Goal: Find contact information: Find contact information

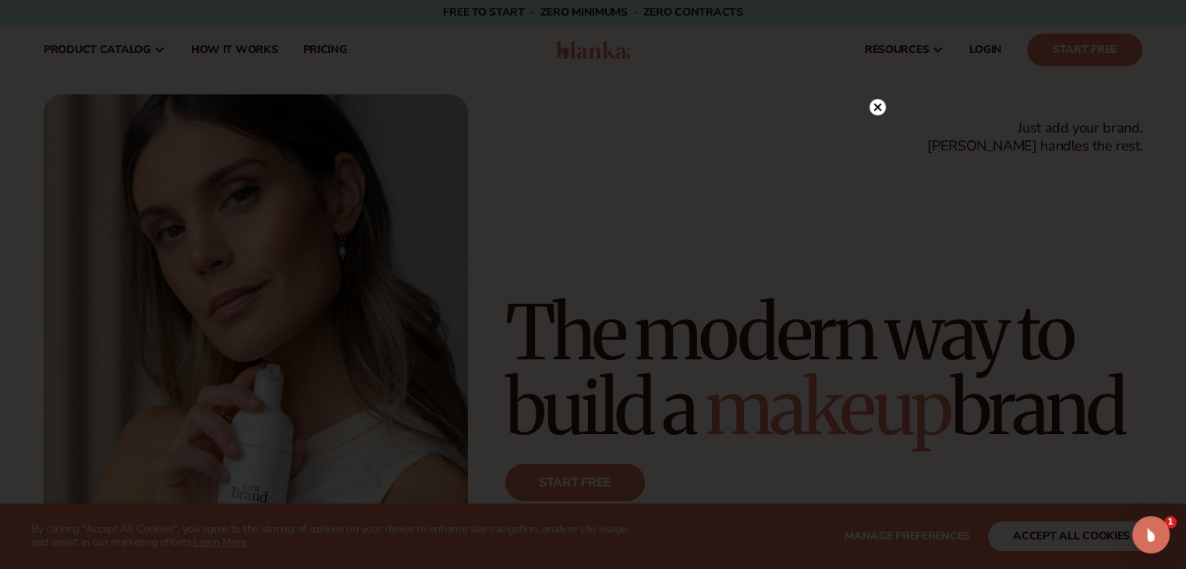
click at [879, 104] on icon at bounding box center [877, 107] width 8 height 8
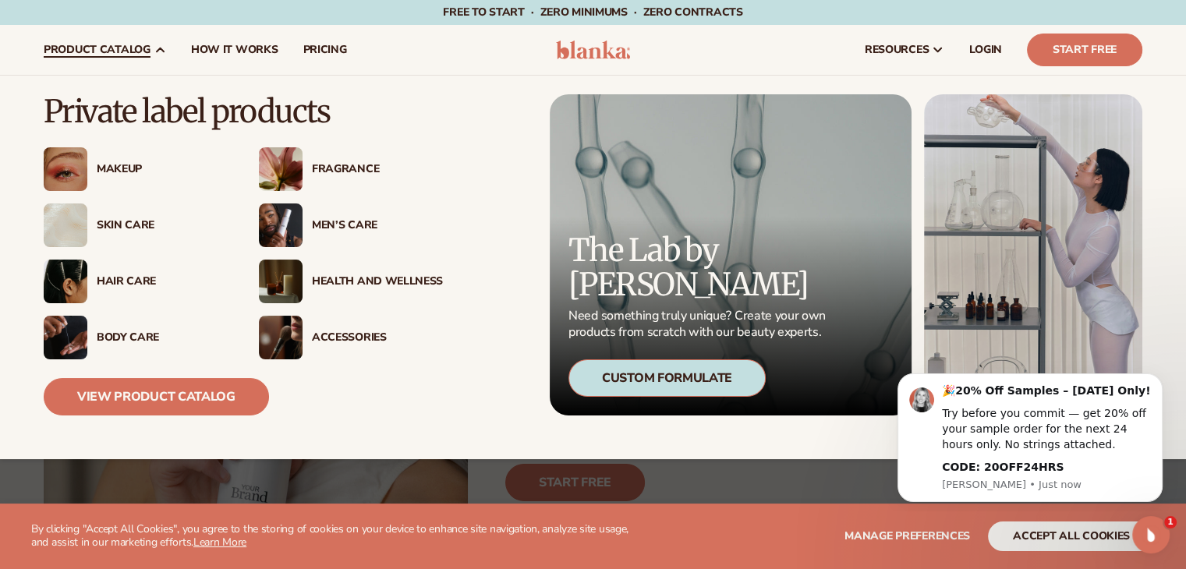
click at [139, 335] on div "Body Care" at bounding box center [162, 337] width 131 height 13
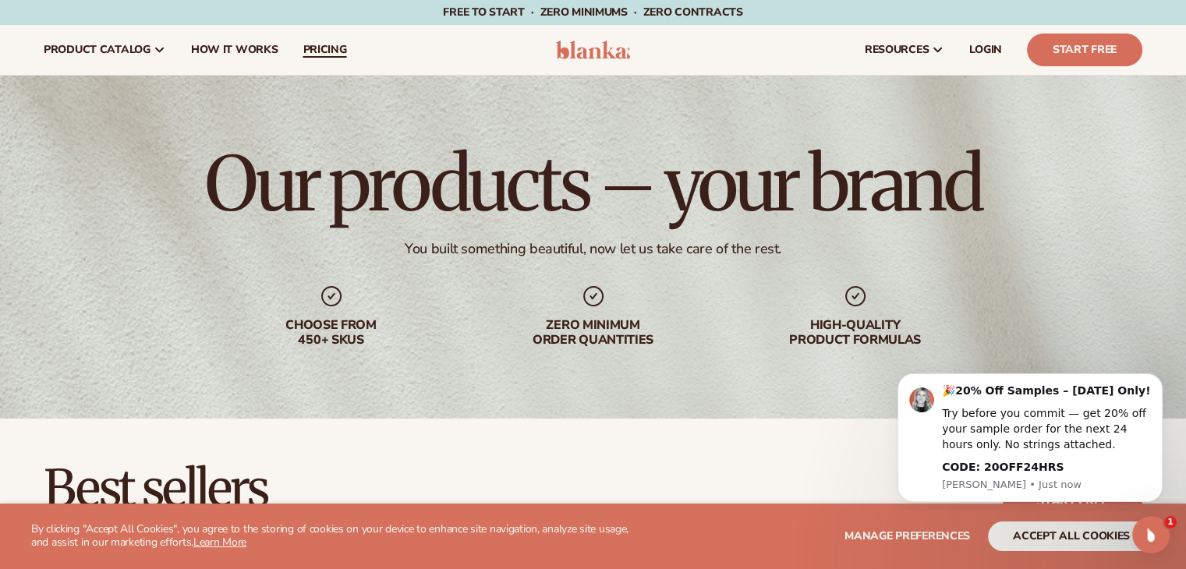
click at [328, 48] on span "pricing" at bounding box center [325, 50] width 44 height 12
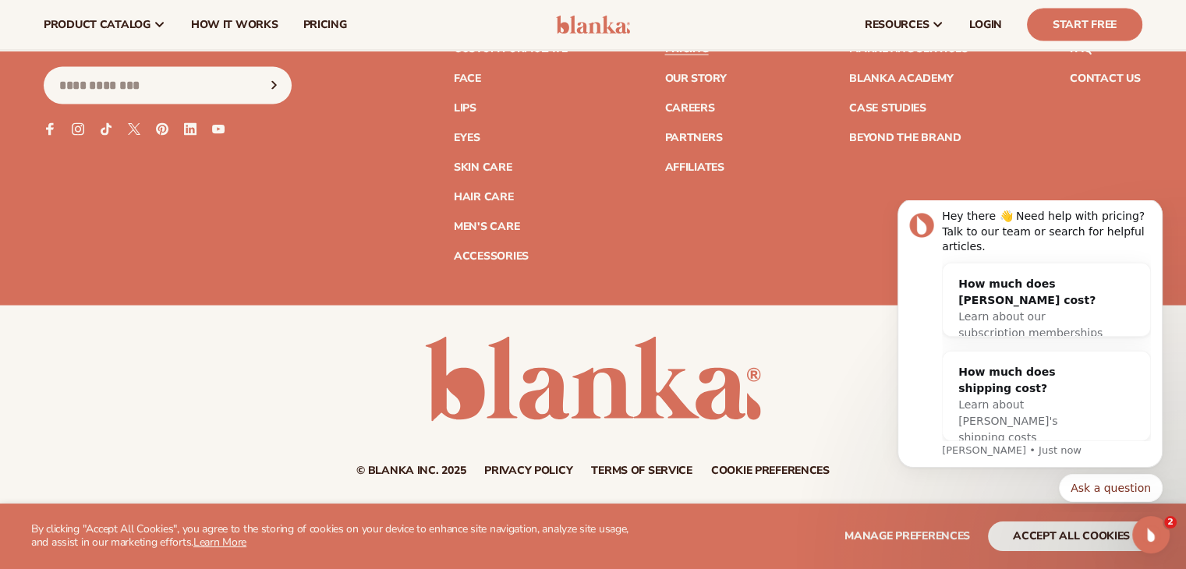
scroll to position [3390, 0]
click at [1085, 77] on link "Contact Us" at bounding box center [1105, 79] width 70 height 11
